Goal: Check status: Check status

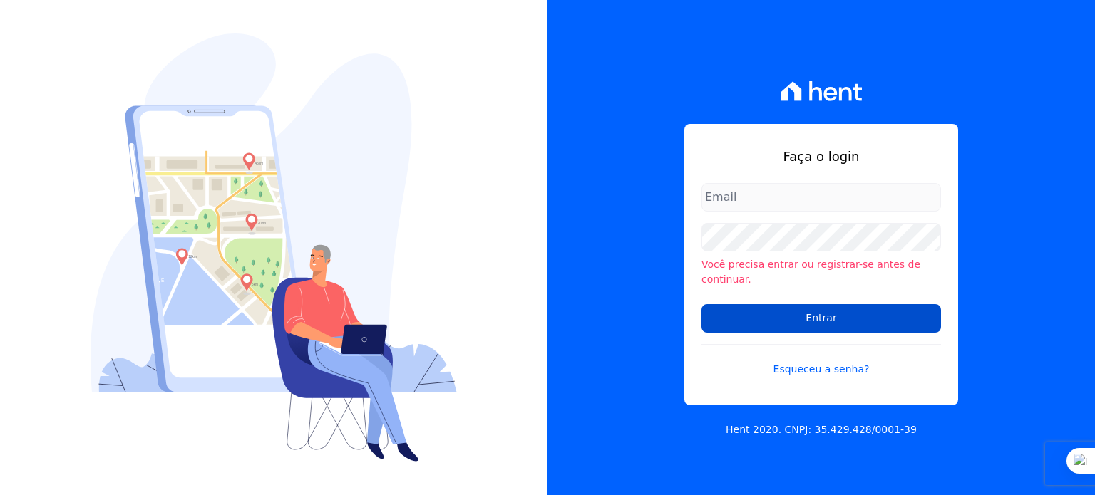
type input "[PERSON_NAME][EMAIL_ADDRESS][PERSON_NAME][DOMAIN_NAME]"
click at [736, 311] on input "Entrar" at bounding box center [820, 318] width 239 height 29
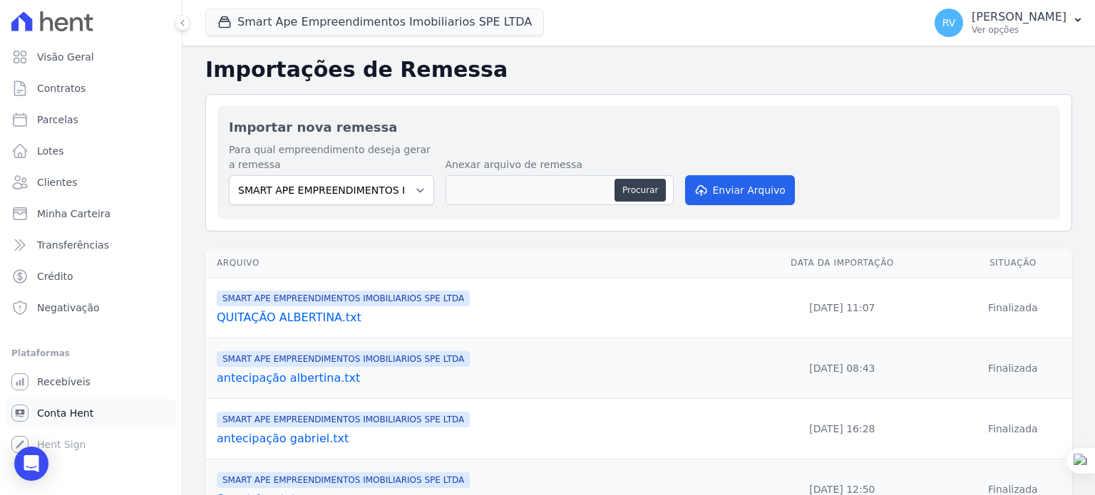
click at [57, 406] on span "Conta Hent" at bounding box center [65, 413] width 56 height 14
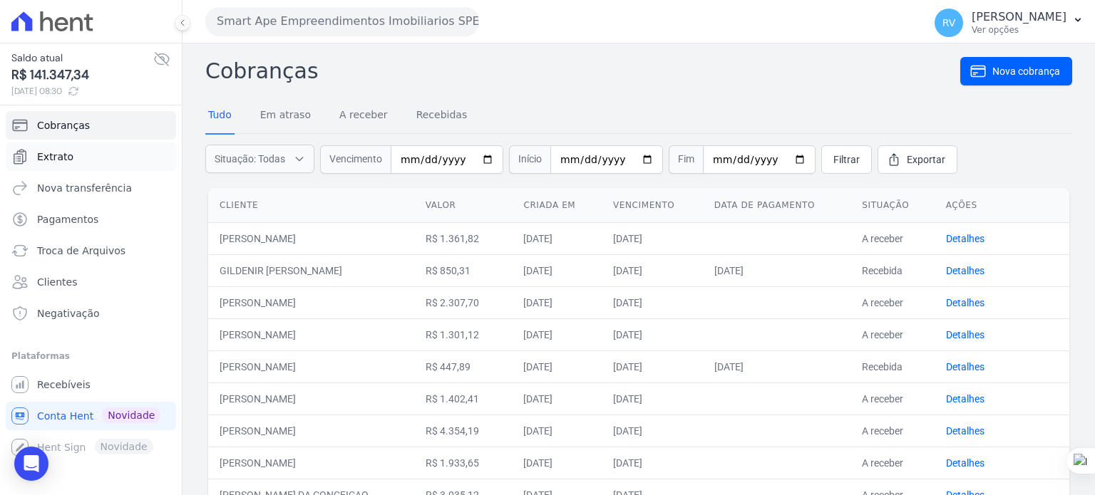
click at [64, 156] on span "Extrato" at bounding box center [55, 157] width 36 height 14
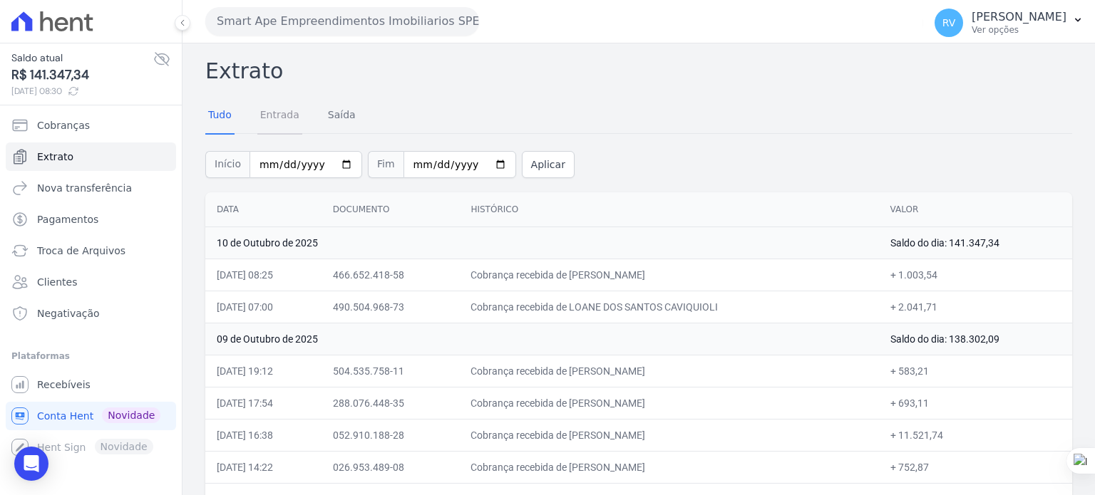
click at [279, 119] on link "Entrada" at bounding box center [279, 116] width 45 height 37
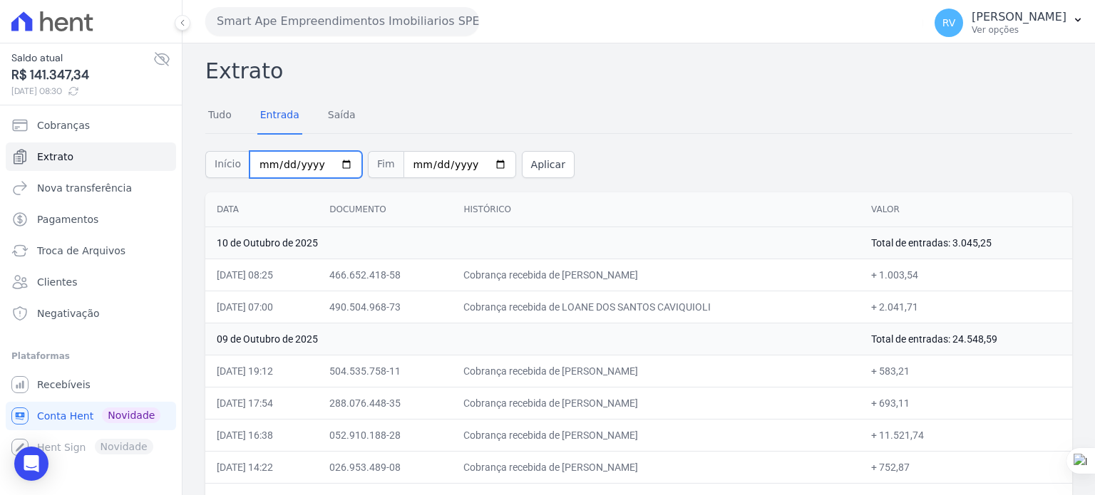
click at [334, 167] on input "[DATE]" at bounding box center [305, 164] width 113 height 27
type input "[DATE]"
click at [477, 163] on input "[DATE]" at bounding box center [459, 164] width 113 height 27
type input "[DATE]"
click at [538, 167] on button "Aplicar" at bounding box center [548, 164] width 53 height 27
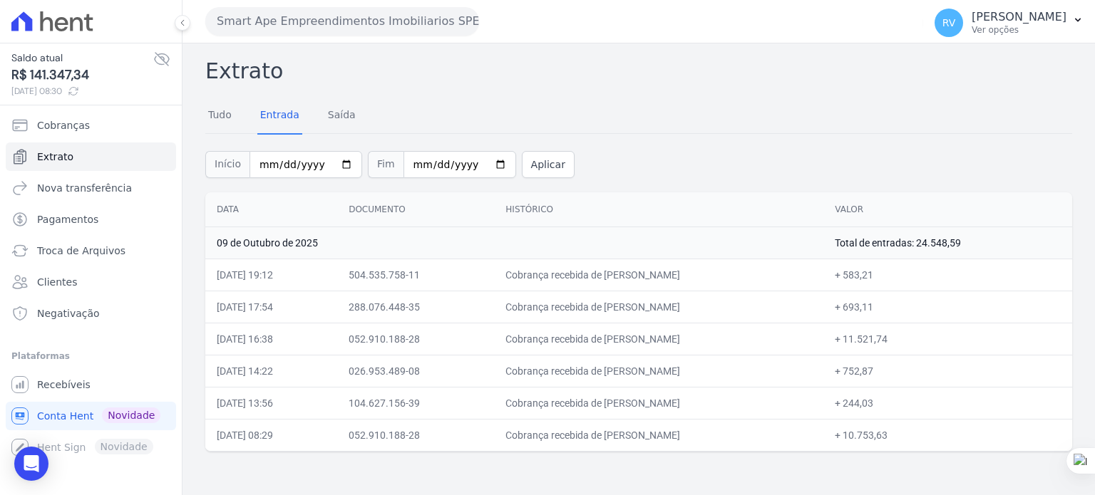
drag, startPoint x: 588, startPoint y: 276, endPoint x: 706, endPoint y: 276, distance: 118.3
click at [706, 276] on td "Cobrança recebida de [PERSON_NAME]" at bounding box center [658, 275] width 329 height 32
copy td "ANDERSON BARBOSA GOM"
click at [487, 58] on h2 "Extrato" at bounding box center [638, 71] width 867 height 32
drag, startPoint x: 889, startPoint y: 276, endPoint x: 917, endPoint y: 277, distance: 27.8
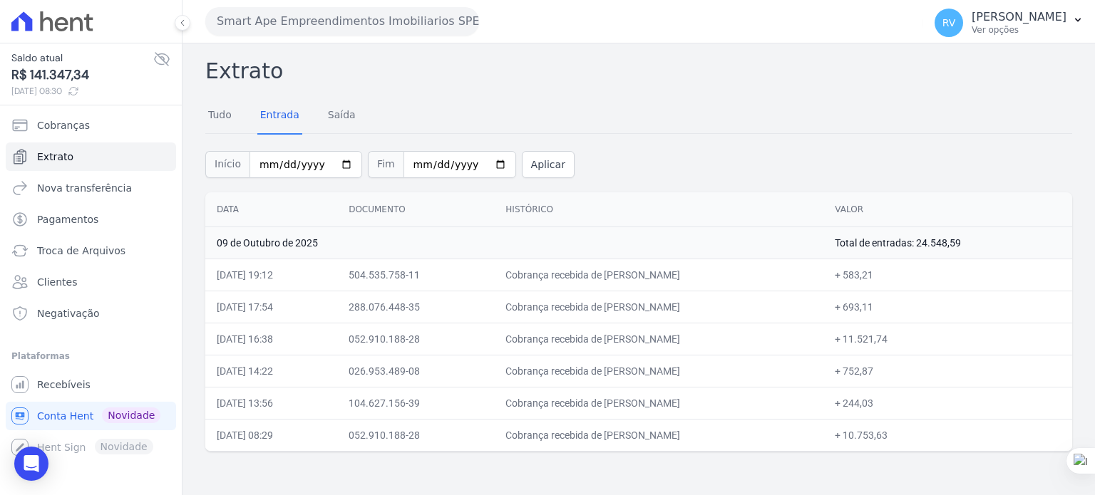
click at [917, 277] on td "+ 583,21" at bounding box center [947, 275] width 249 height 32
copy td "583,21"
